Goal: Task Accomplishment & Management: Manage account settings

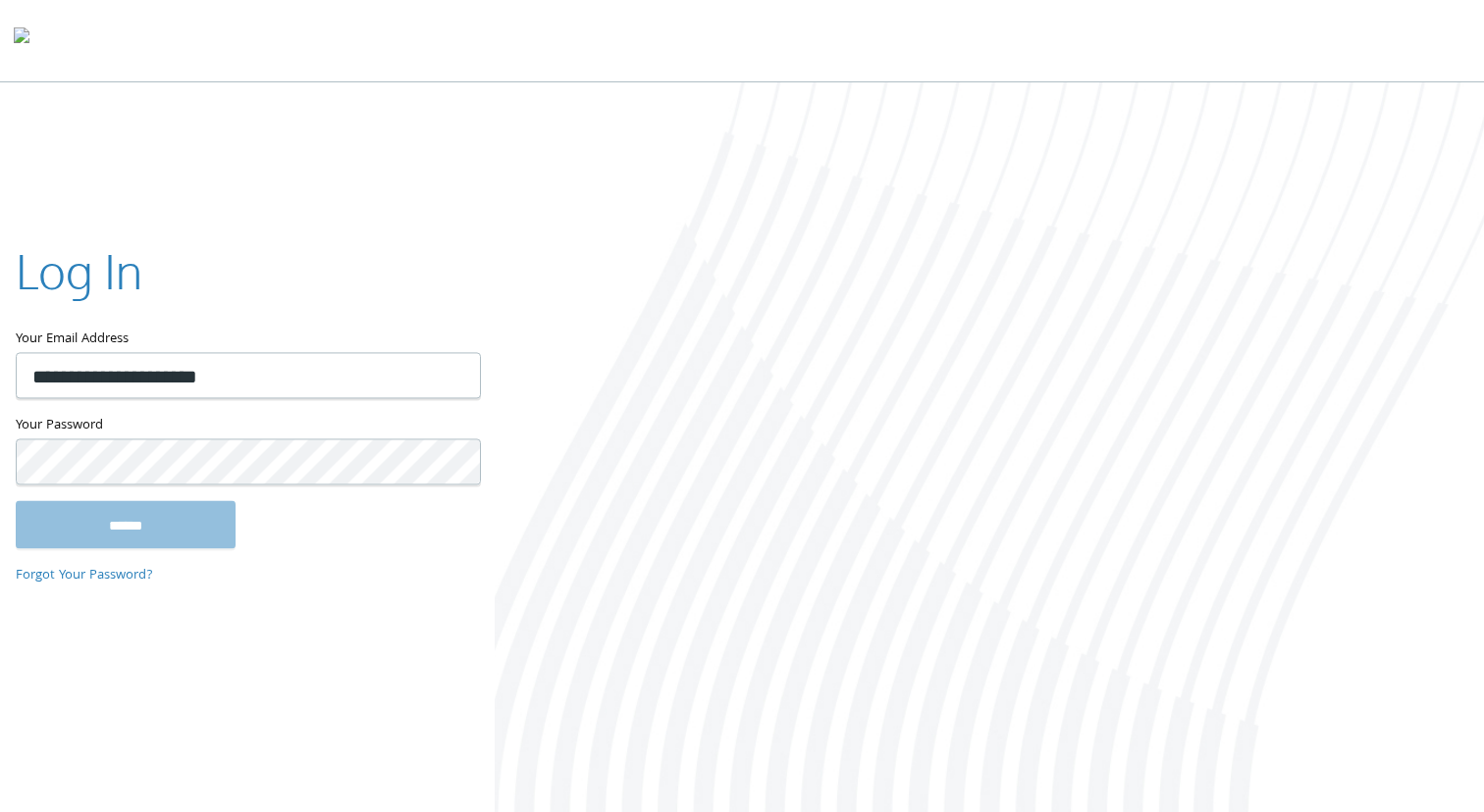
type input "**********"
click at [16, 501] on input "******" at bounding box center [125, 525] width 220 height 47
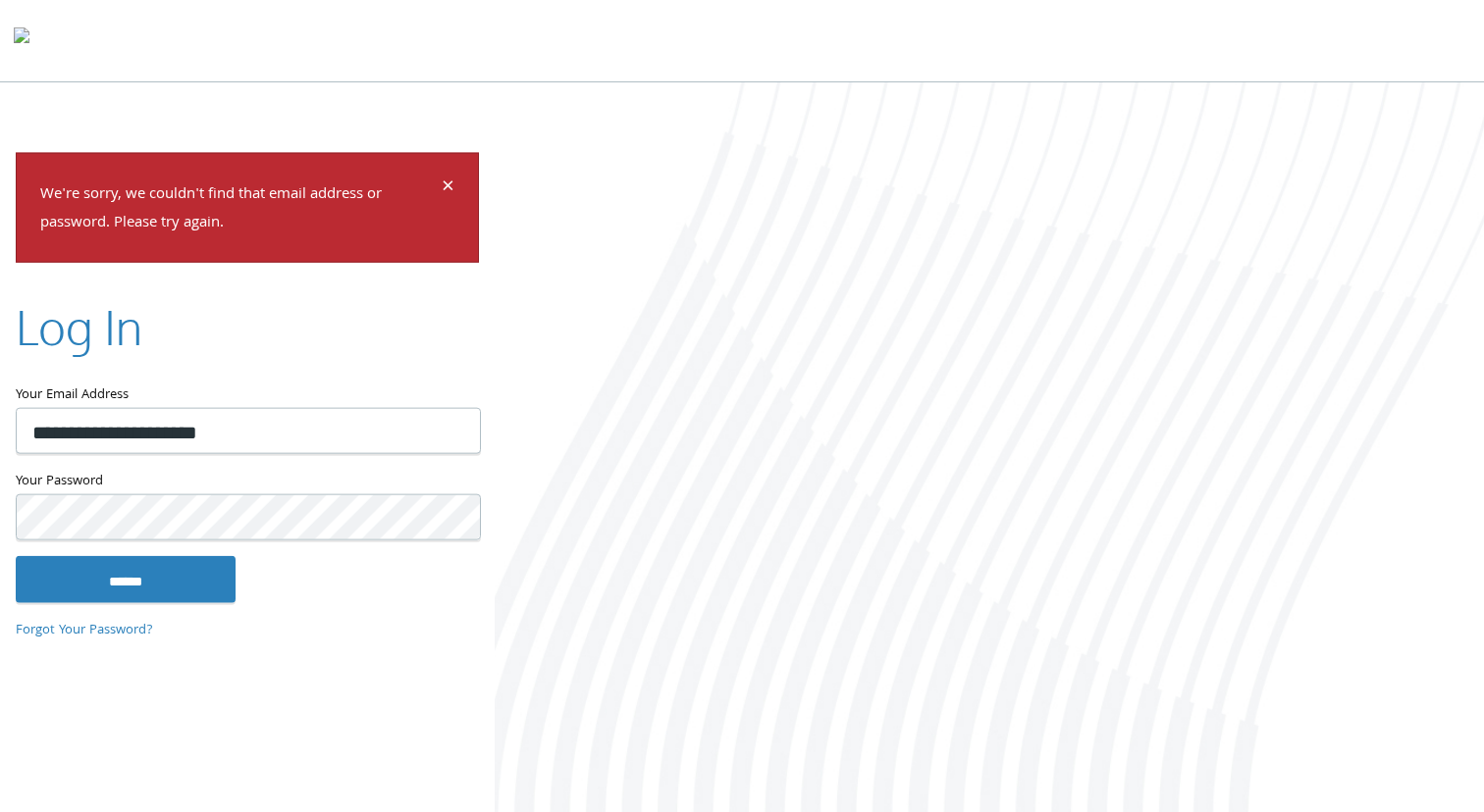
click at [16, 555] on input "******" at bounding box center [125, 579] width 220 height 47
